Goal: Information Seeking & Learning: Learn about a topic

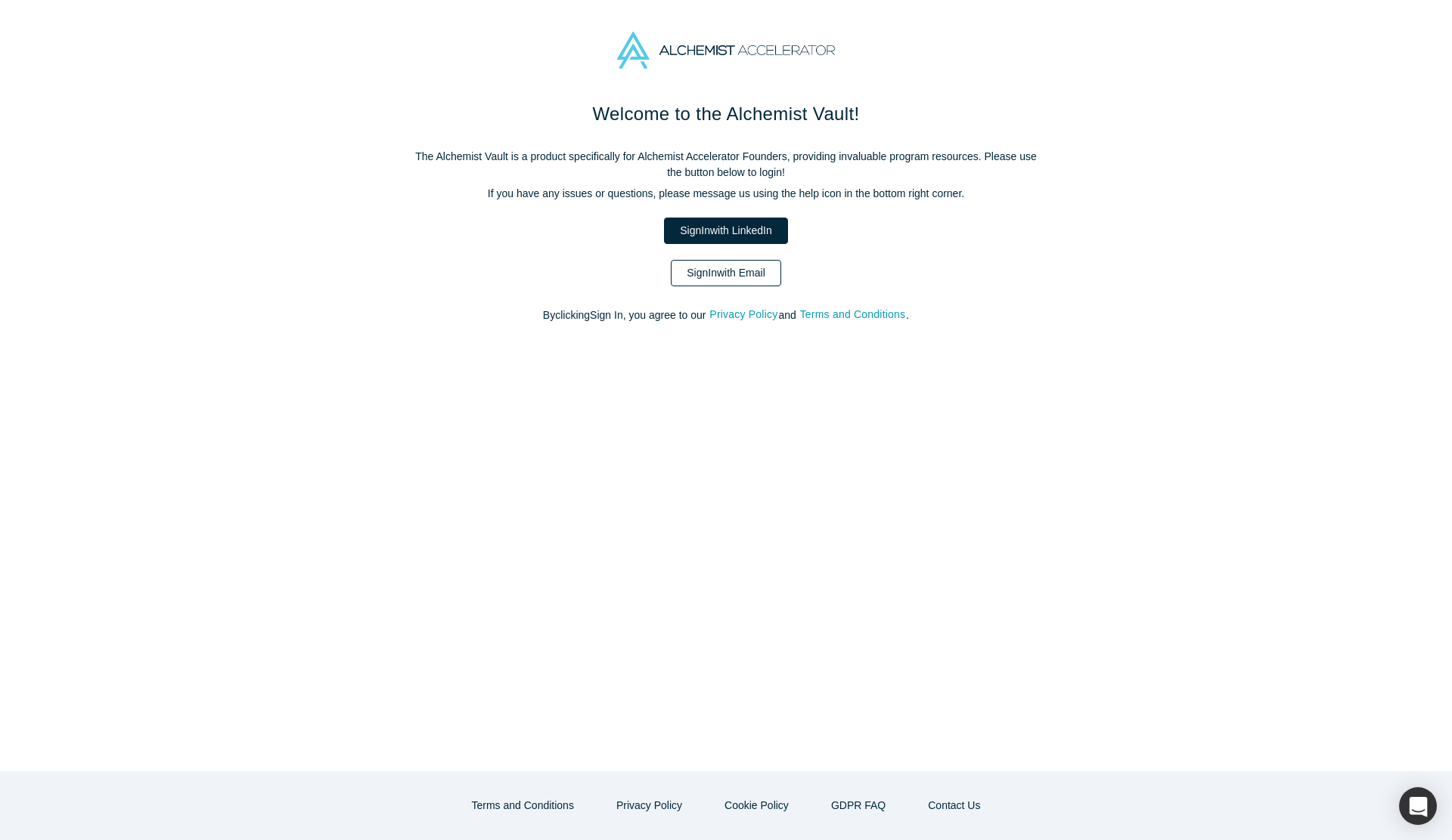
click at [734, 272] on link "Sign In with Email" at bounding box center [726, 273] width 110 height 26
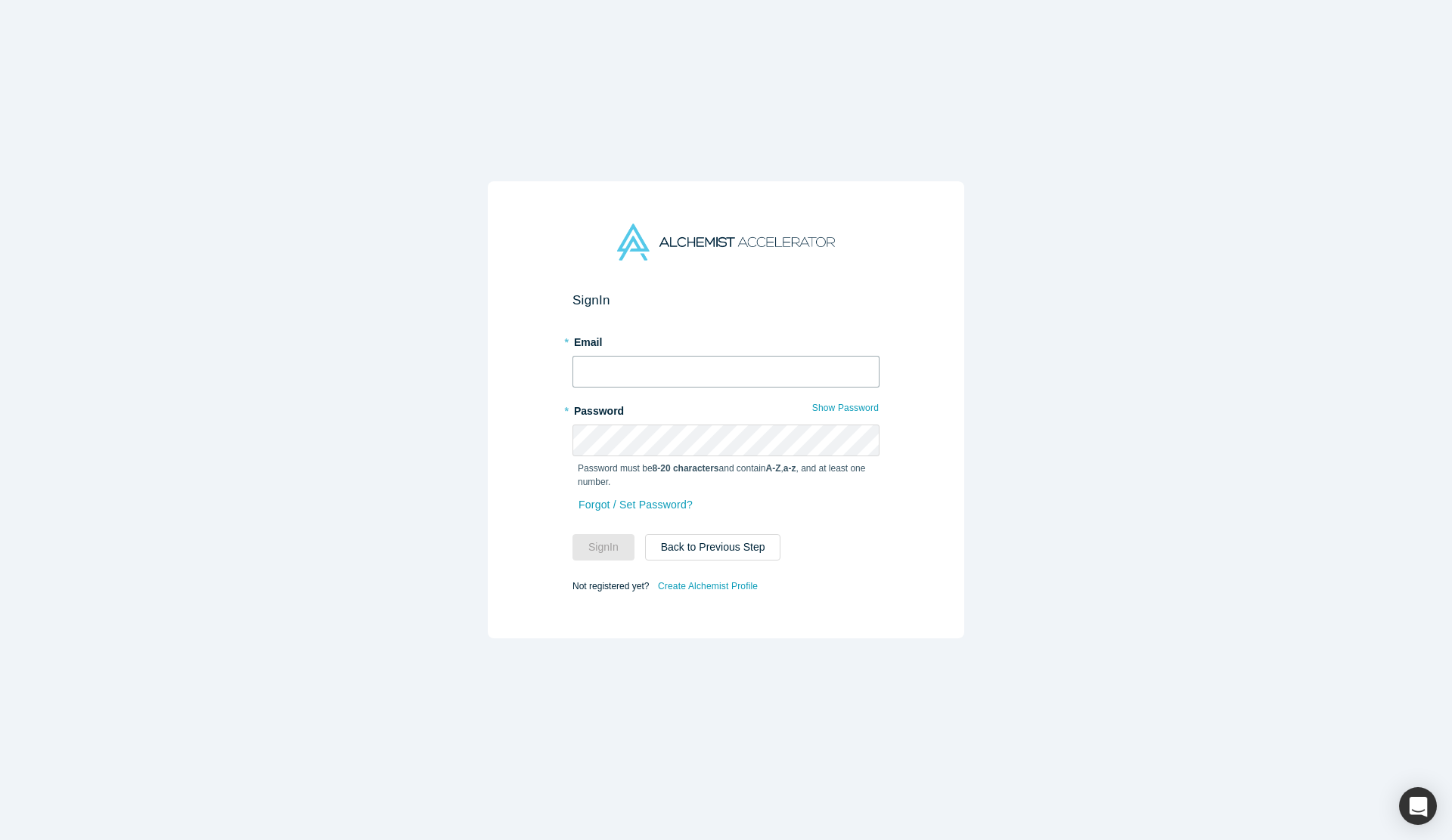
click at [713, 381] on input "text" at bounding box center [726, 371] width 307 height 32
type input "[EMAIL_ADDRESS][DOMAIN_NAME]"
click at [607, 546] on button "Sign In" at bounding box center [603, 547] width 62 height 26
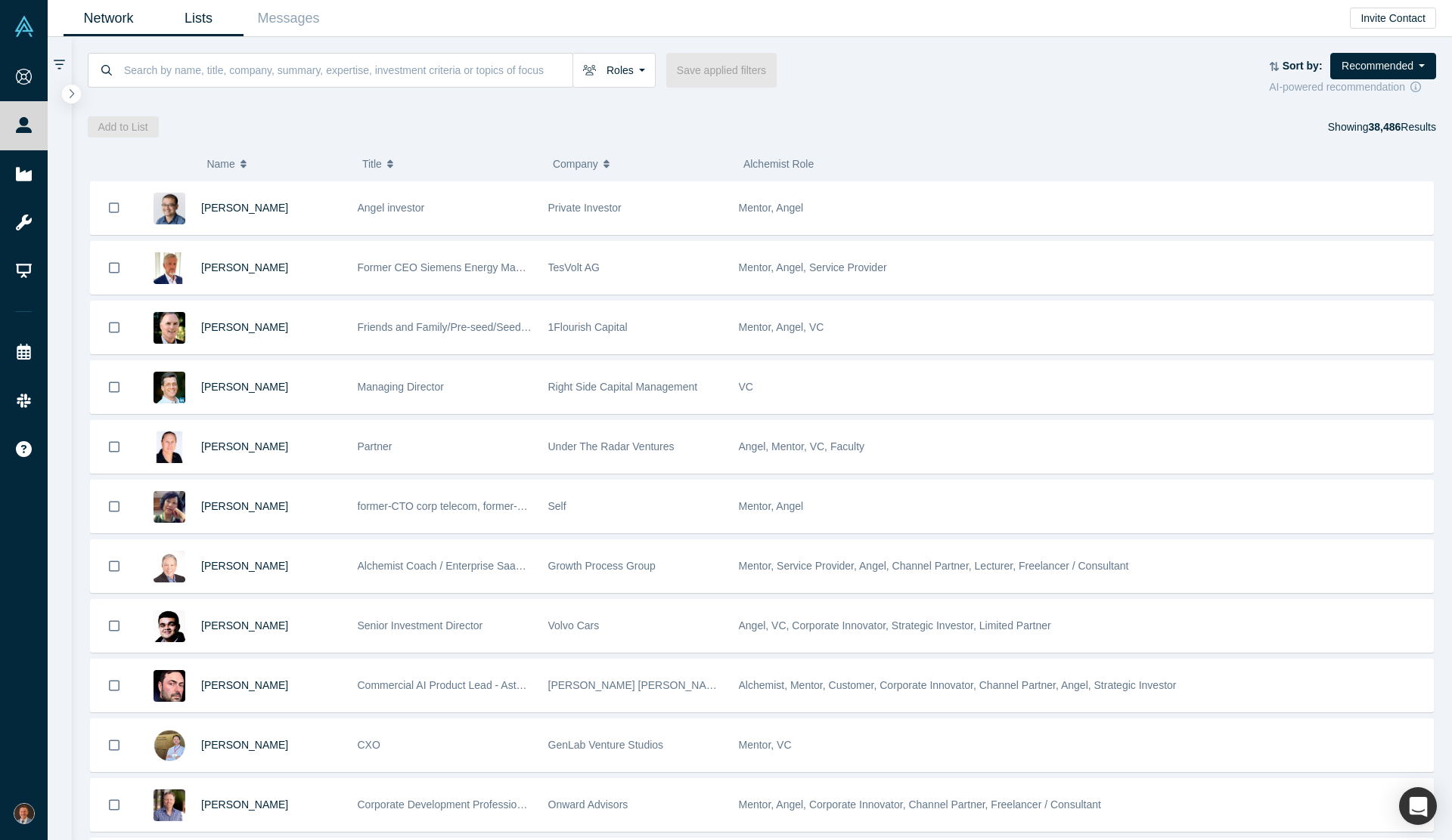
click at [193, 13] on link "Lists" at bounding box center [198, 19] width 90 height 35
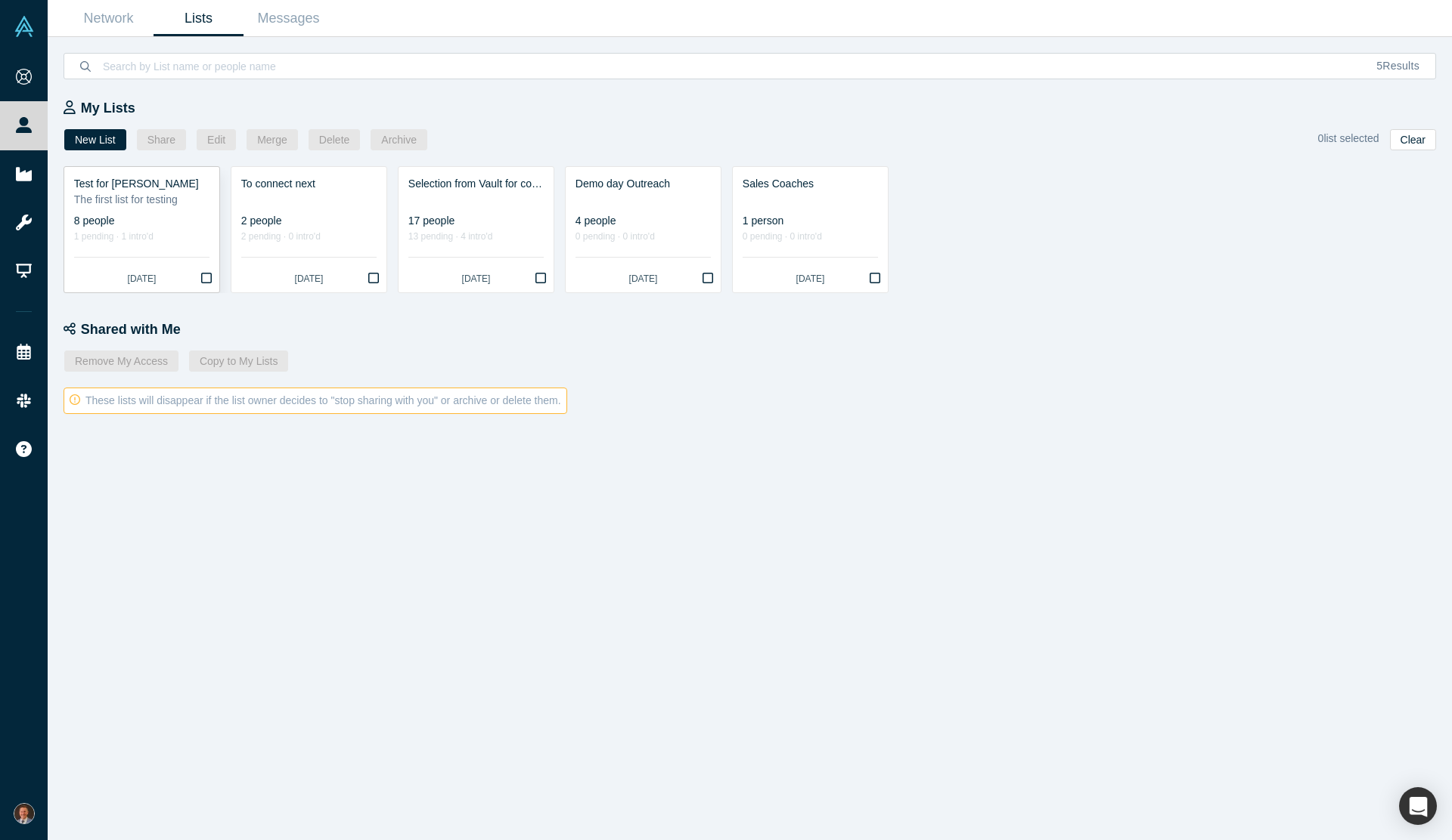
click at [135, 197] on div "The first list for testing" at bounding box center [141, 200] width 135 height 16
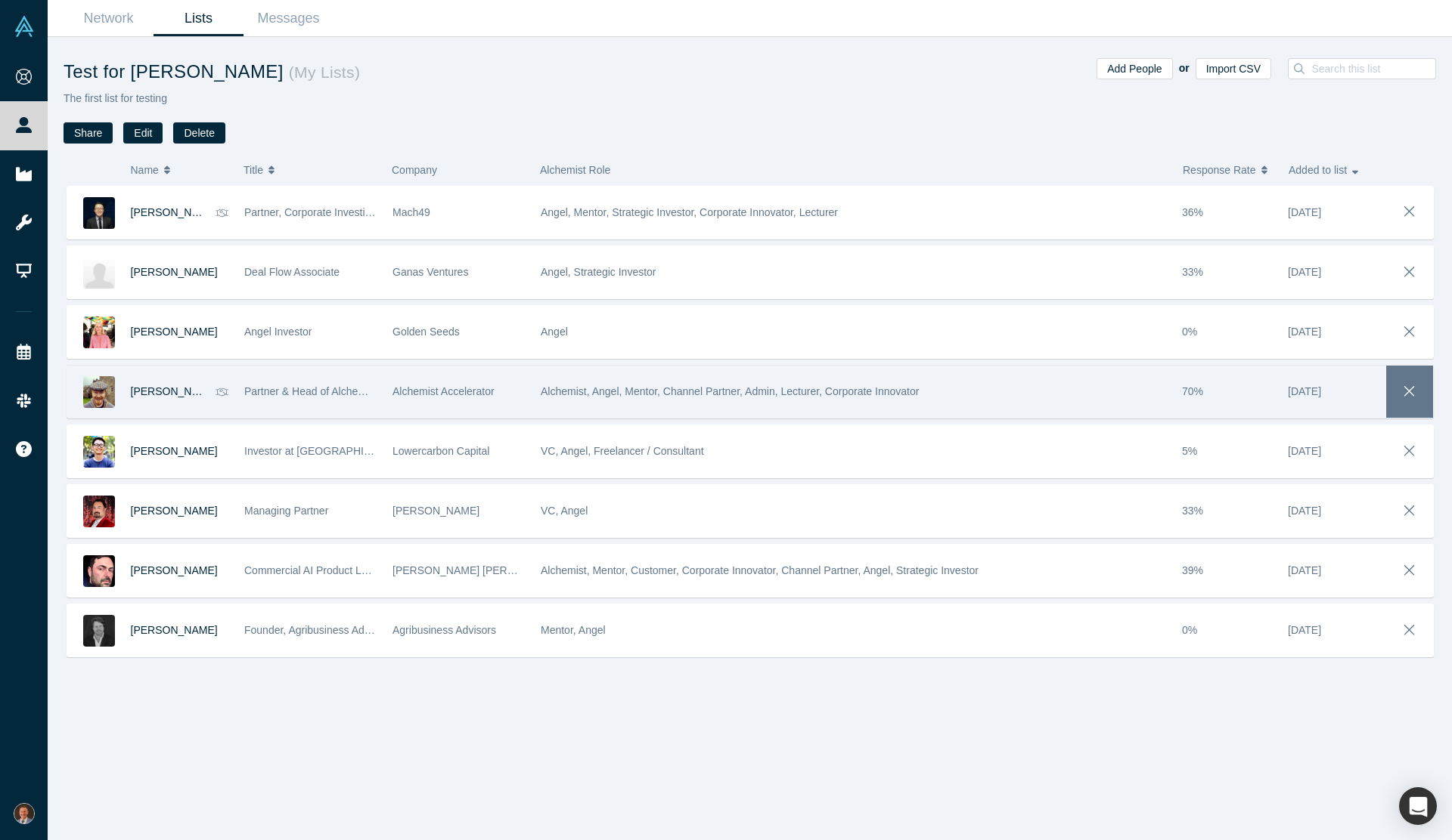
click at [1410, 387] on icon "button" at bounding box center [1409, 392] width 21 height 17
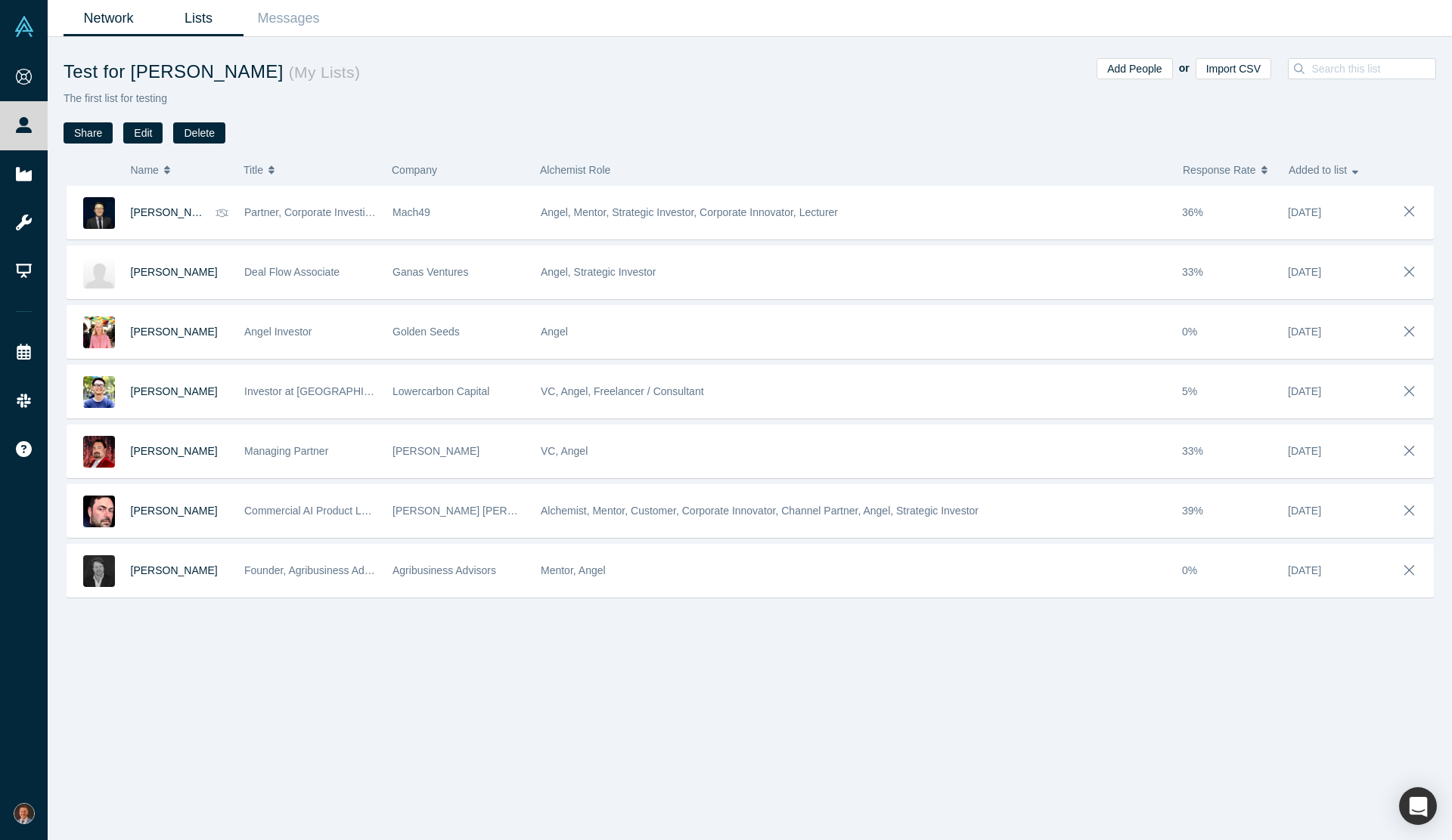
click at [113, 16] on link "Network" at bounding box center [108, 19] width 90 height 35
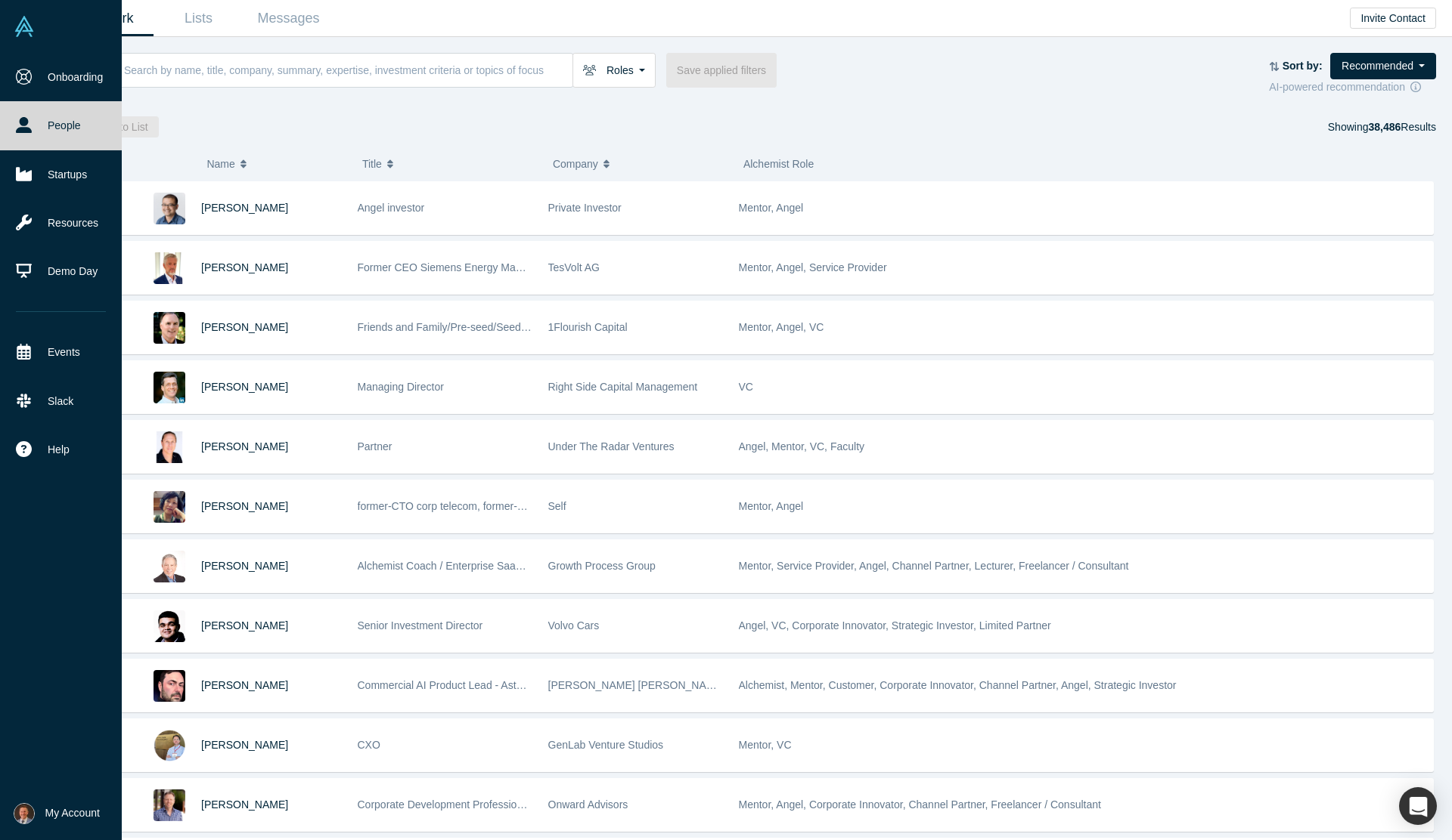
click at [20, 22] on img at bounding box center [24, 26] width 21 height 21
click at [67, 272] on link "Demo Day" at bounding box center [61, 272] width 121 height 49
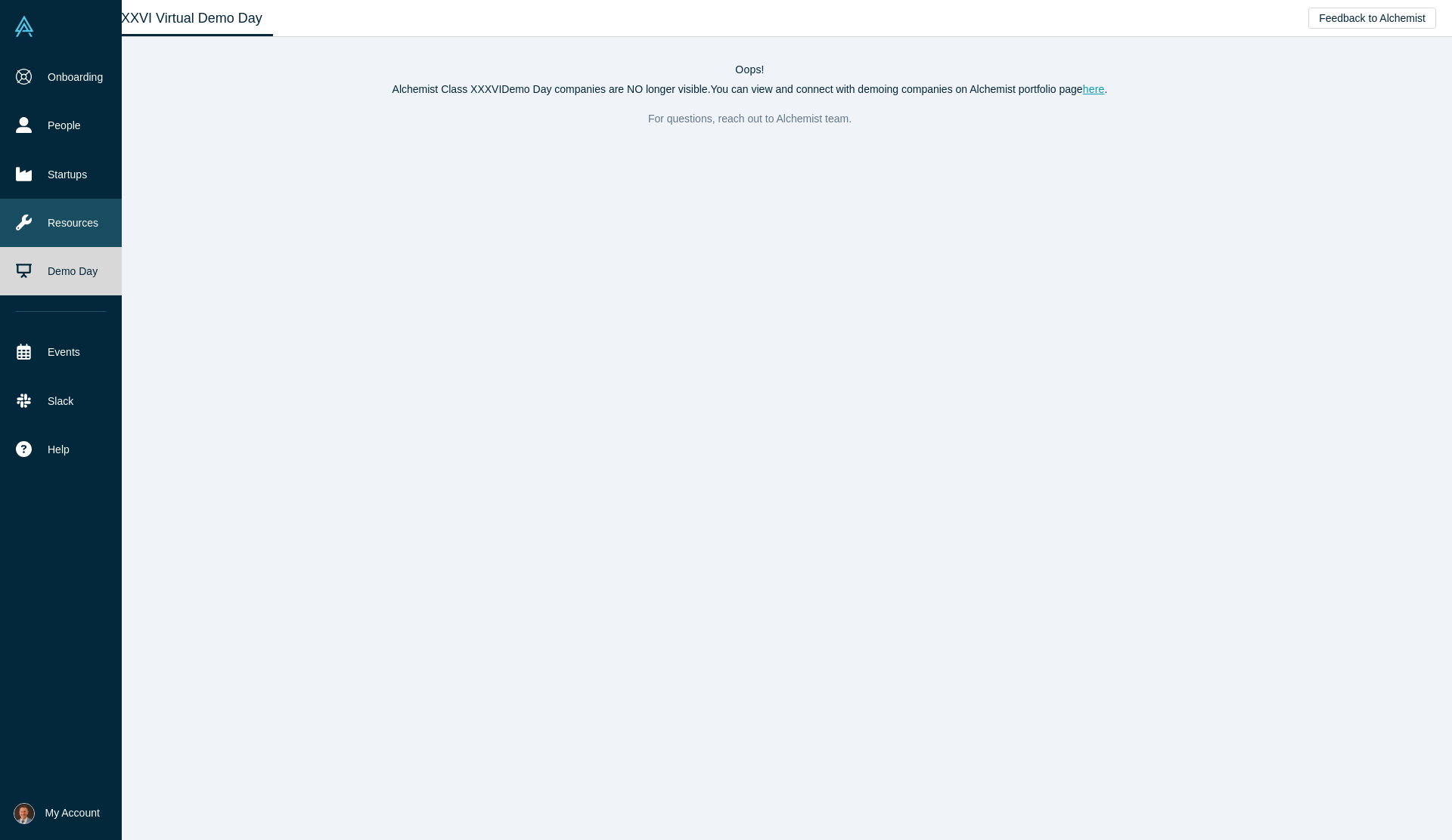
click at [55, 217] on link "Resources" at bounding box center [61, 223] width 121 height 49
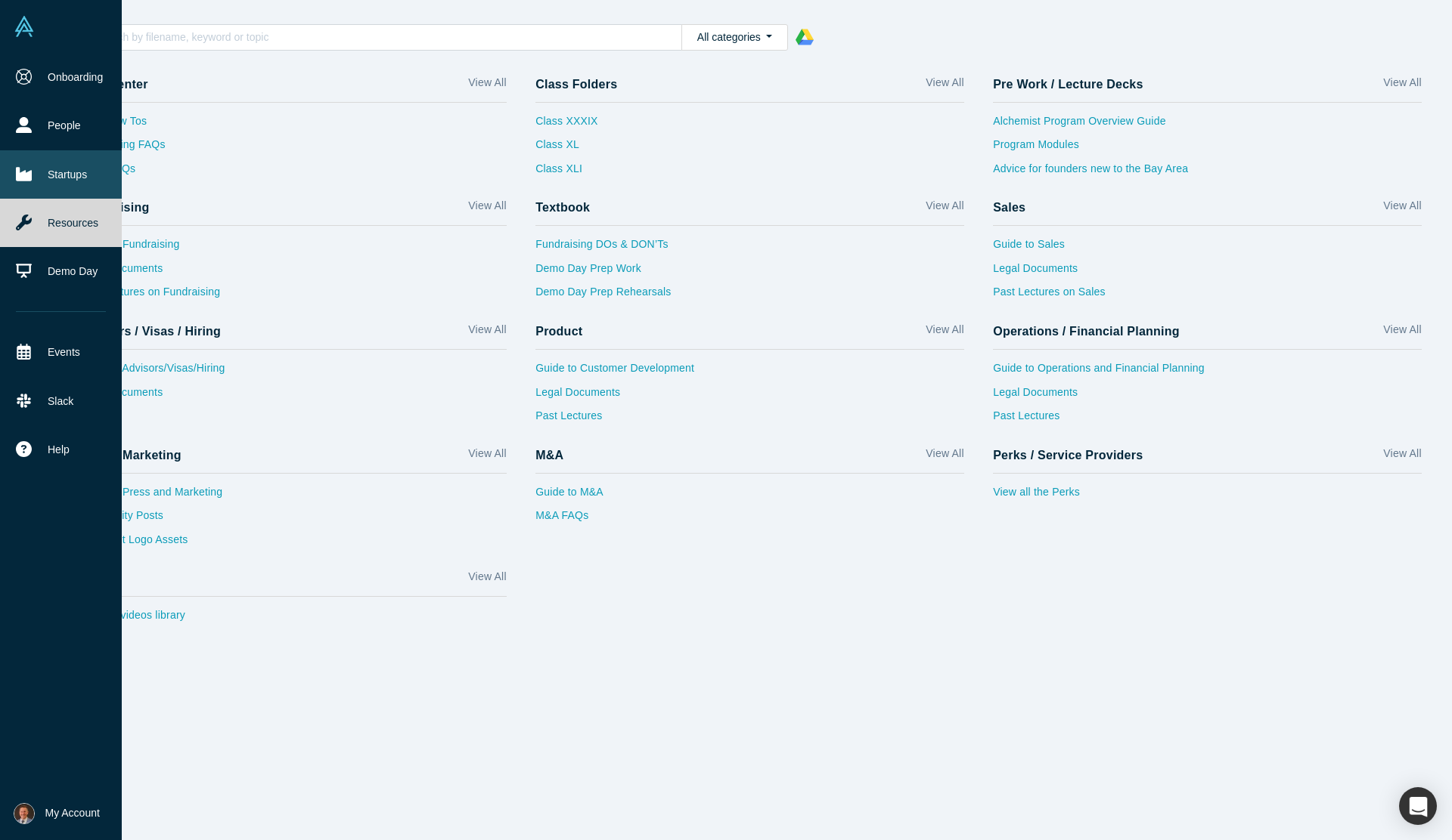
click at [36, 170] on link "Startups" at bounding box center [61, 175] width 121 height 49
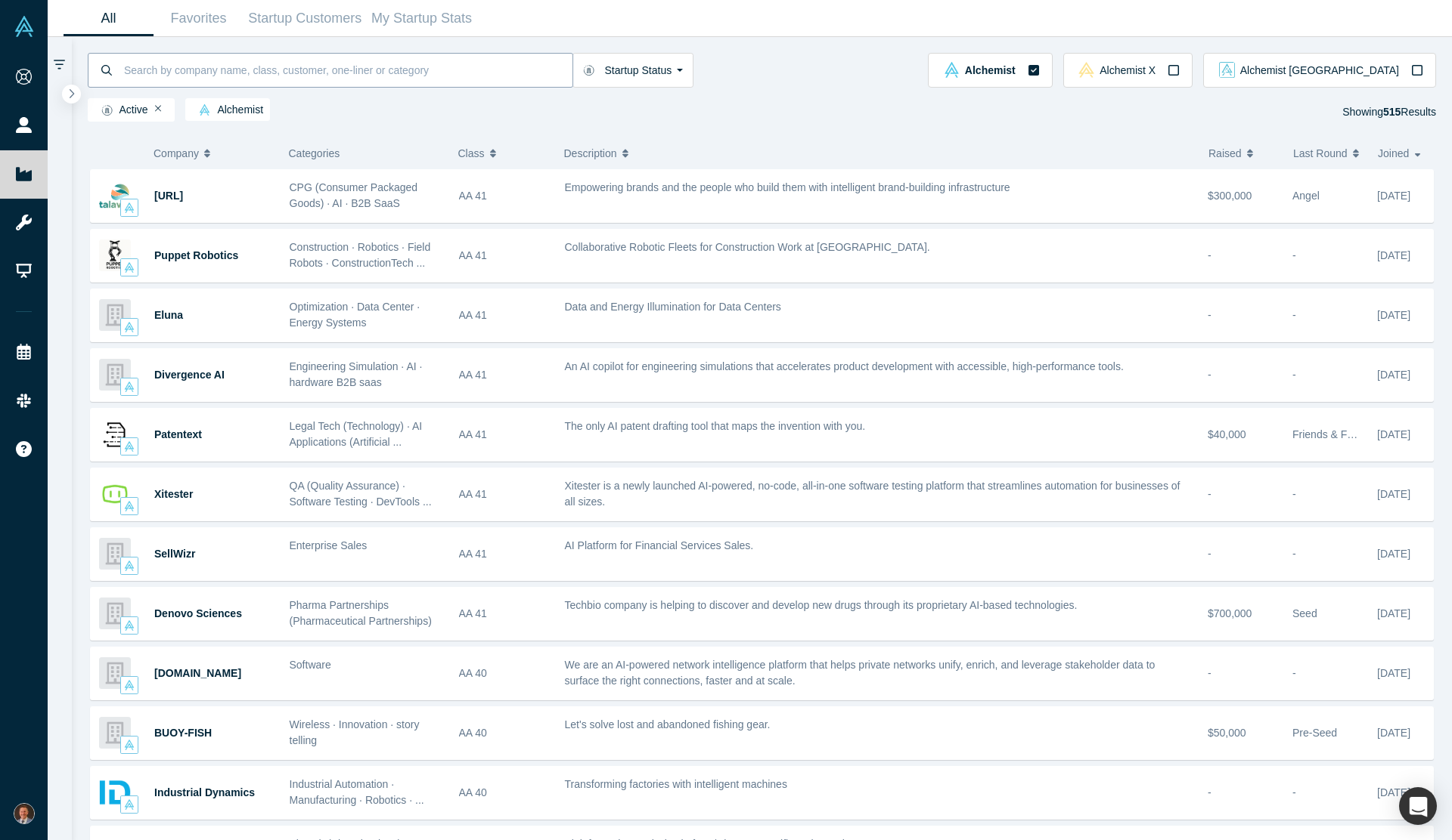
click at [160, 68] on input at bounding box center [347, 70] width 450 height 35
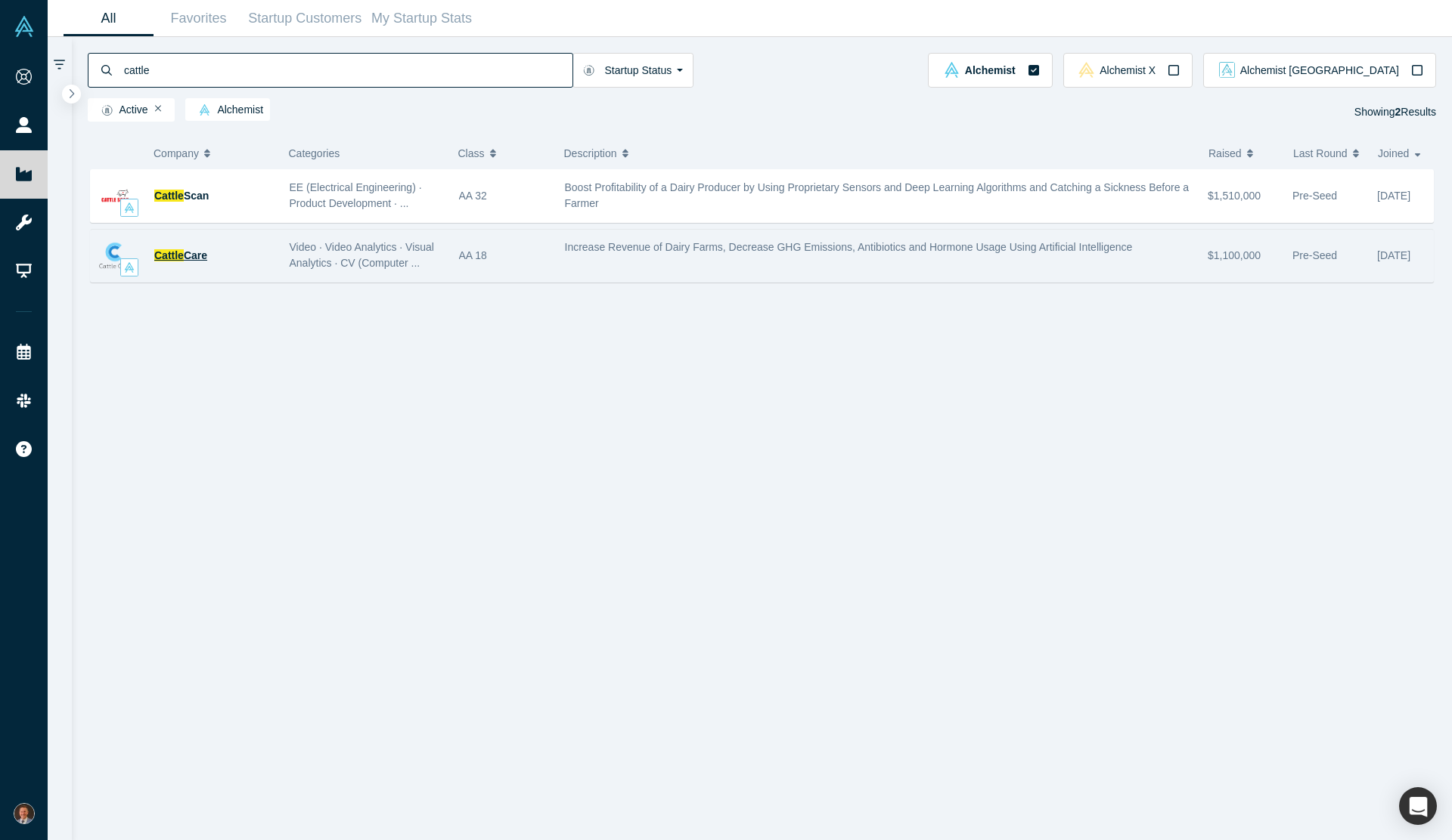
type input "cattle"
click at [181, 257] on span "Cattle" at bounding box center [169, 255] width 30 height 12
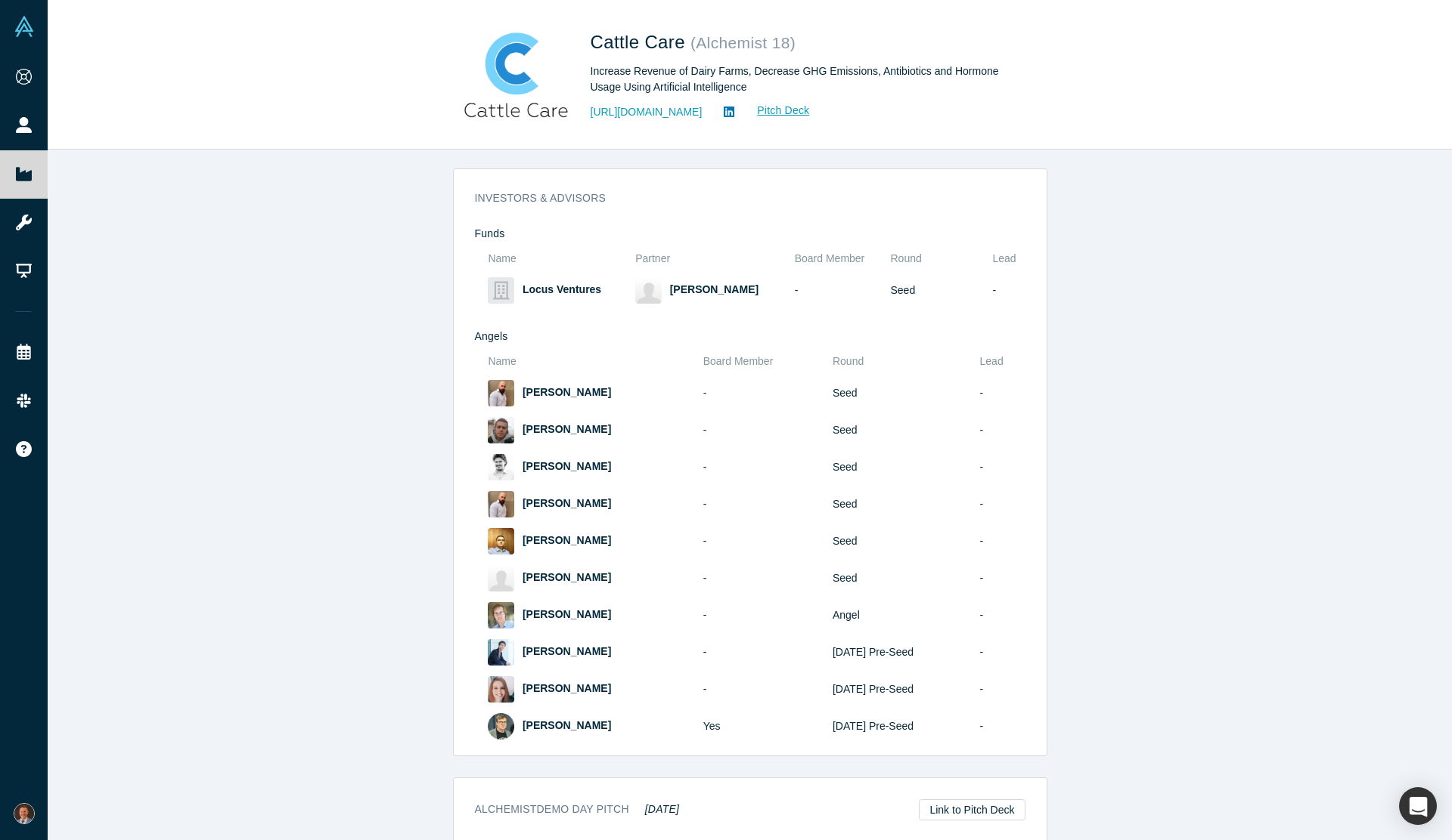
scroll to position [1053, 0]
